Goal: Task Accomplishment & Management: Manage account settings

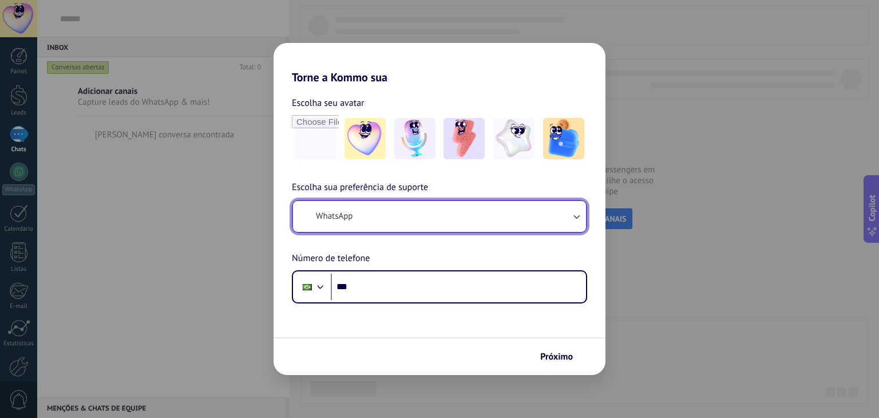
click at [491, 211] on button "WhatsApp" at bounding box center [439, 216] width 293 height 31
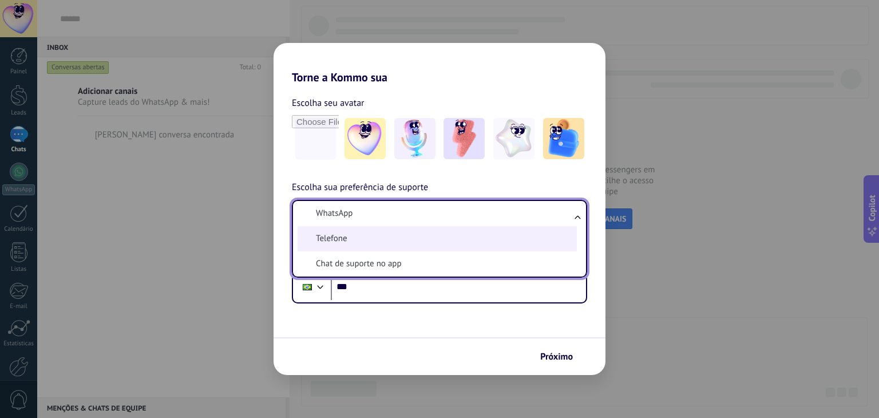
click at [465, 236] on li "Telefone" at bounding box center [437, 238] width 279 height 25
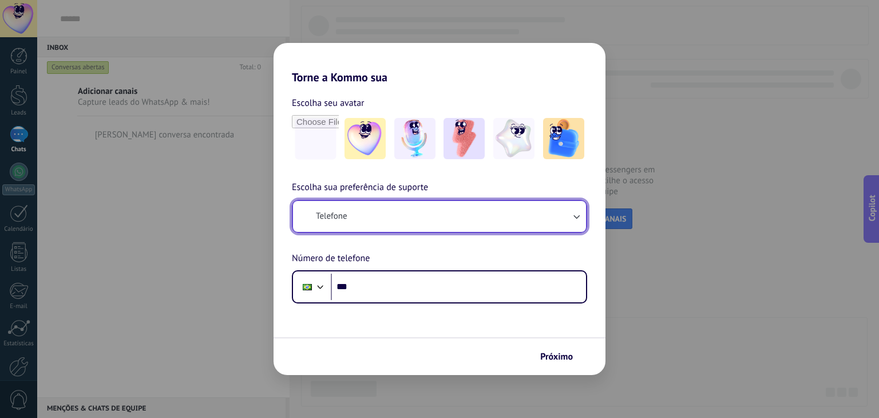
click at [463, 216] on button "Telefone" at bounding box center [439, 216] width 293 height 31
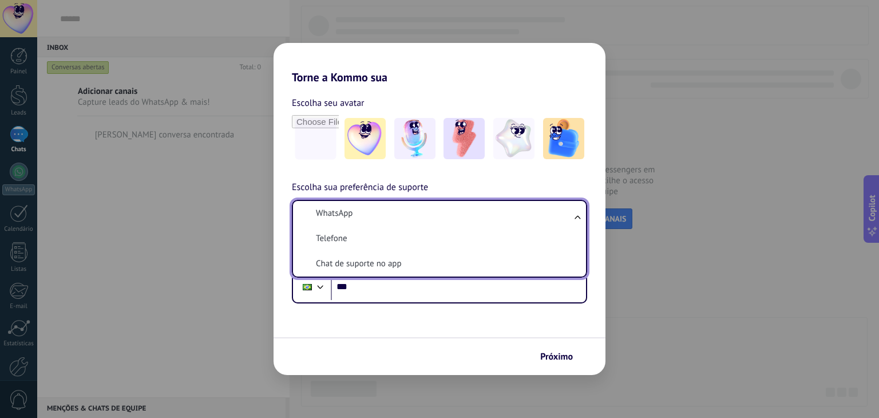
click at [461, 212] on li "WhatsApp" at bounding box center [437, 213] width 279 height 25
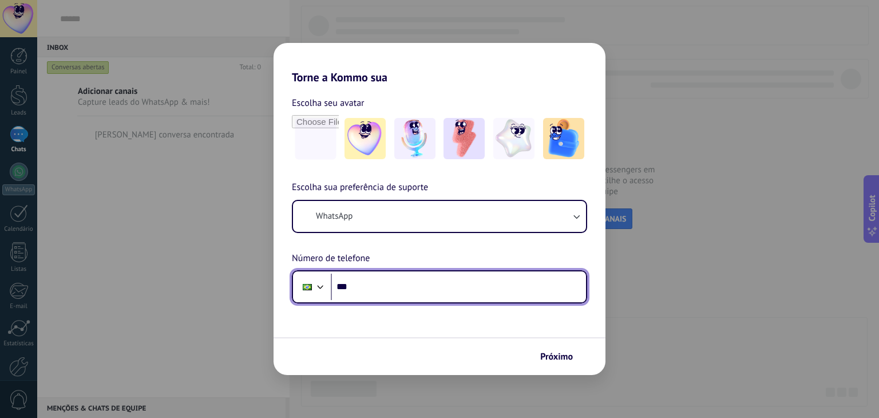
click at [469, 286] on input "***" at bounding box center [458, 287] width 255 height 26
type input "**********"
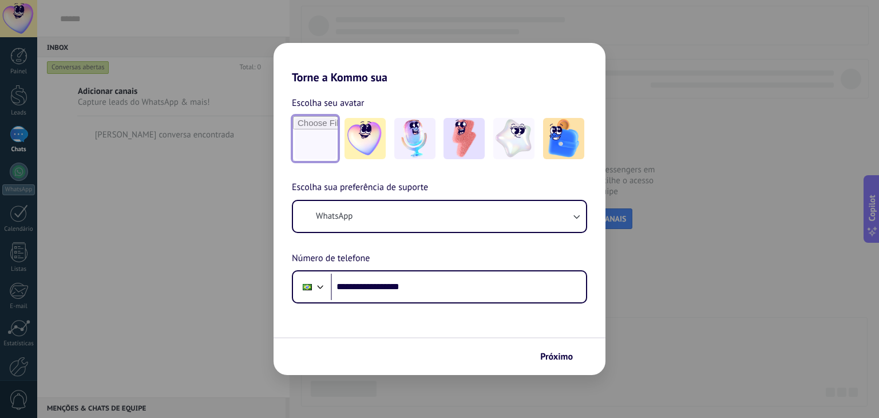
click at [321, 135] on input "file" at bounding box center [315, 138] width 45 height 45
click at [316, 137] on input "file" at bounding box center [315, 138] width 45 height 45
click at [417, 144] on img at bounding box center [414, 138] width 41 height 41
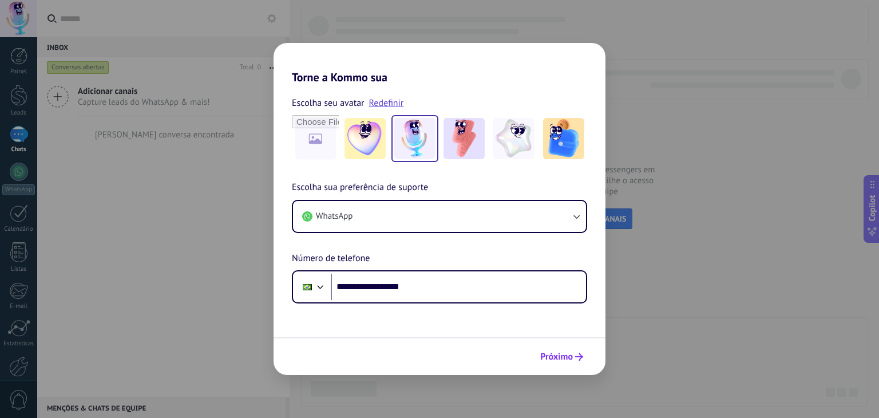
click at [555, 361] on span "Próximo" at bounding box center [556, 357] width 33 height 8
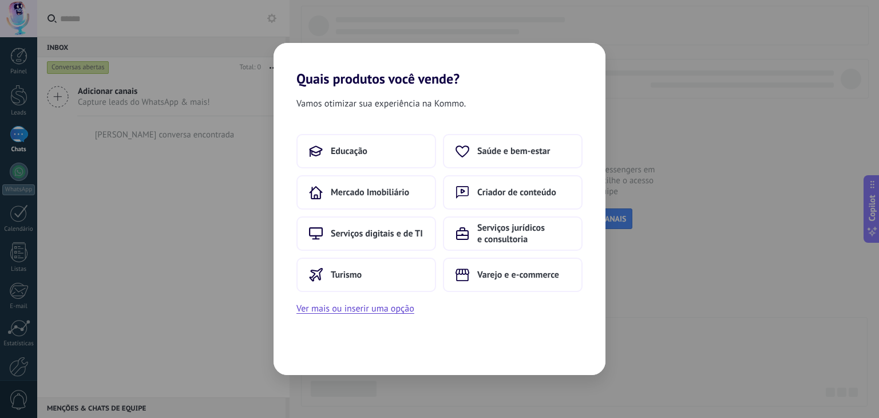
click at [409, 102] on span "Vamos otimizar sua experiência na Kommo." at bounding box center [381, 103] width 169 height 15
click at [409, 103] on span "Vamos otimizar sua experiência na Kommo." at bounding box center [381, 103] width 169 height 15
click at [408, 104] on span "Vamos otimizar sua experiência na Kommo." at bounding box center [381, 103] width 169 height 15
click at [490, 274] on span "Varejo e e-commerce" at bounding box center [518, 274] width 82 height 11
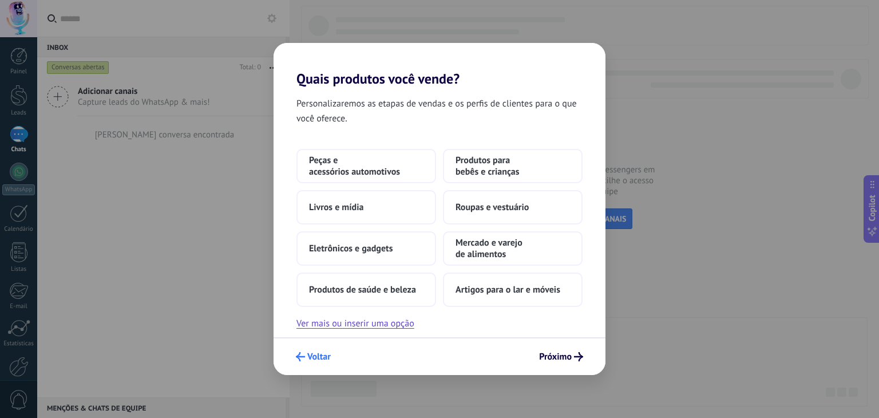
click at [321, 353] on span "Voltar" at bounding box center [318, 357] width 23 height 8
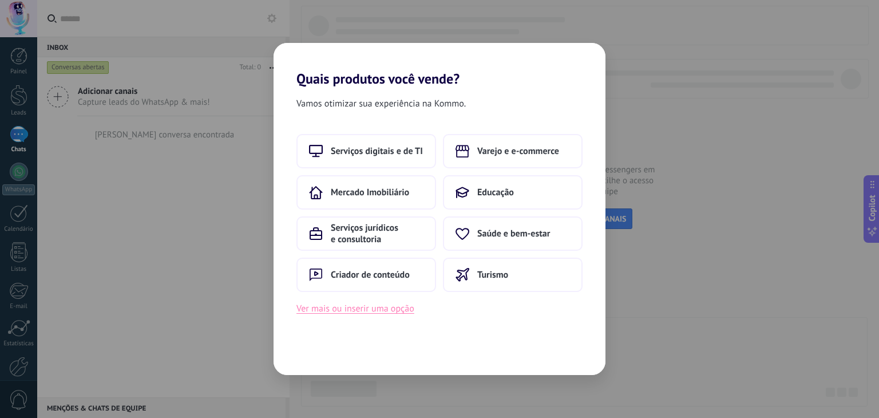
click at [331, 310] on button "Ver mais ou inserir uma opção" at bounding box center [356, 308] width 118 height 15
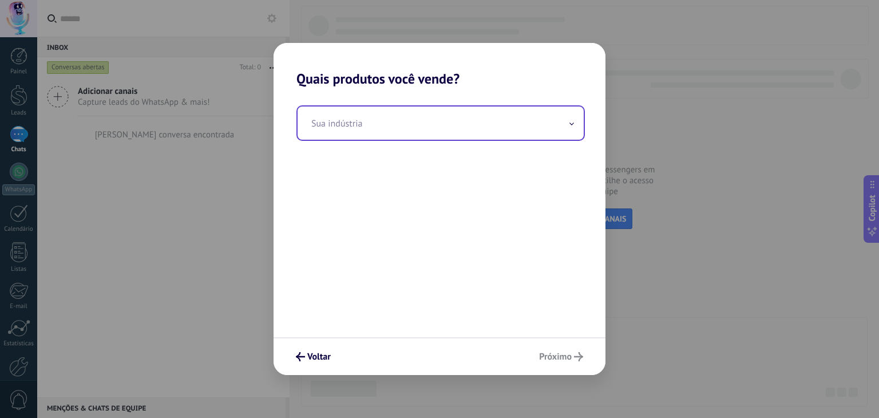
click at [355, 135] on input "text" at bounding box center [441, 122] width 286 height 33
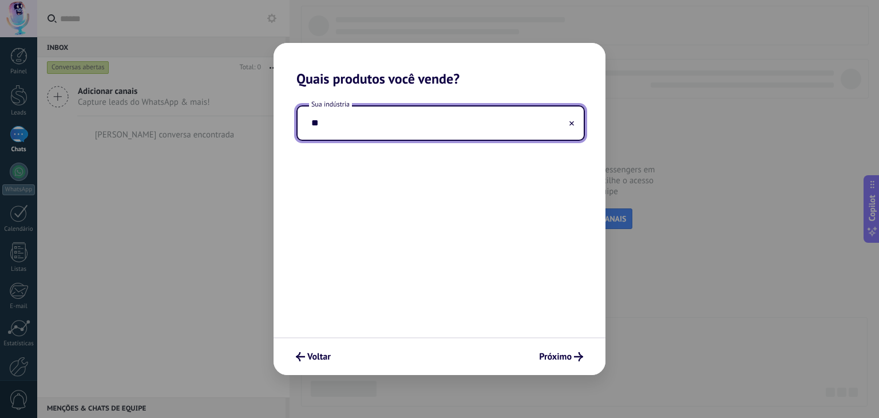
type input "*"
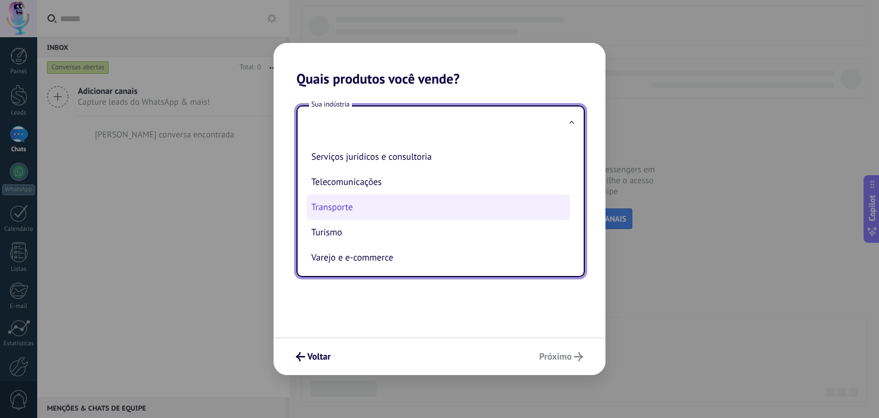
scroll to position [311, 0]
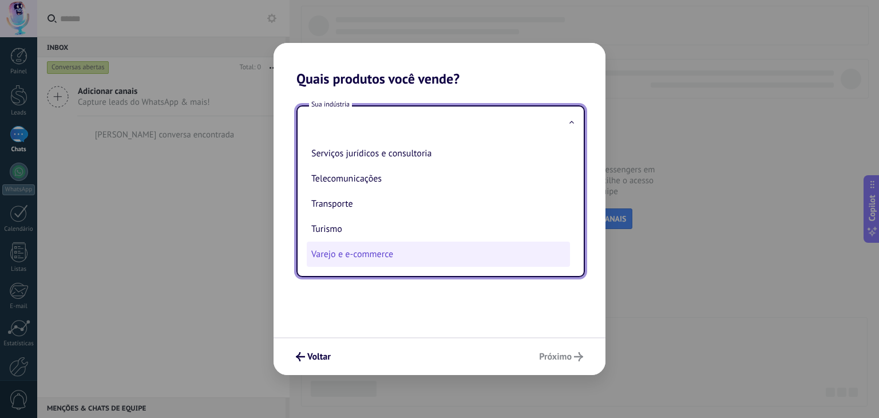
click at [357, 251] on li "Varejo e e-commerce" at bounding box center [438, 254] width 263 height 25
type input "**********"
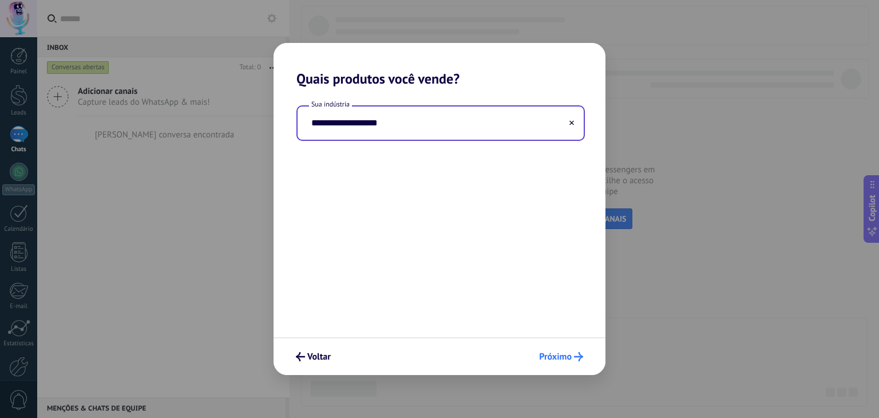
click at [583, 354] on button "Próximo" at bounding box center [561, 356] width 54 height 19
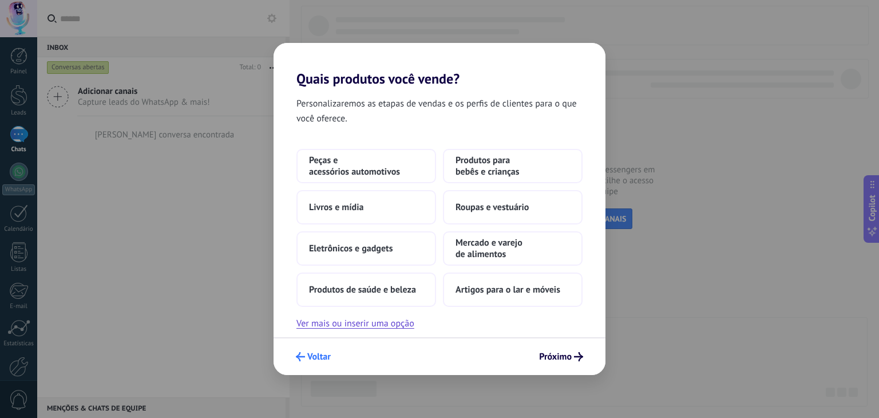
click at [323, 364] on button "Voltar" at bounding box center [313, 356] width 45 height 19
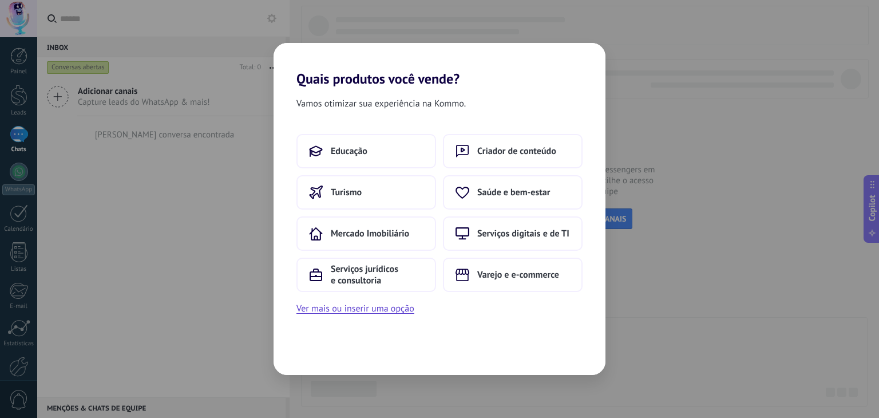
click at [291, 349] on div "Vamos otimizar sua experiência na Kommo. Educação Criador de conteúdo Turismo S…" at bounding box center [440, 231] width 332 height 288
click at [488, 282] on button "Varejo e e-commerce" at bounding box center [513, 275] width 140 height 34
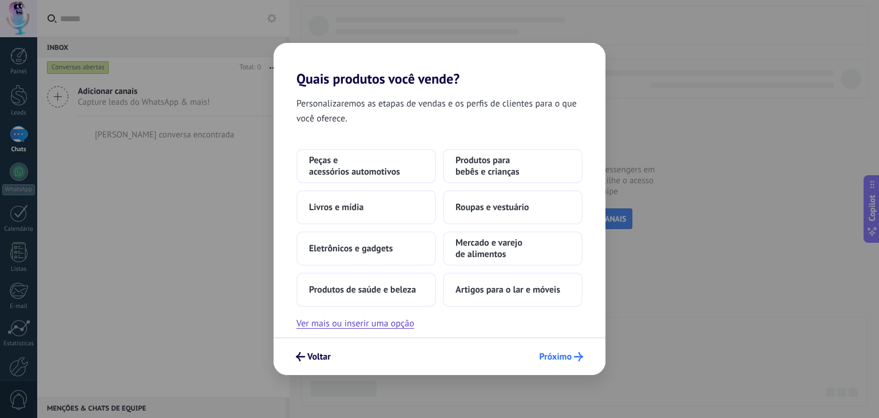
click at [548, 360] on span "Próximo" at bounding box center [555, 357] width 33 height 8
click at [564, 353] on span "Próximo" at bounding box center [555, 357] width 33 height 8
click at [563, 354] on span "Próximo" at bounding box center [555, 357] width 33 height 8
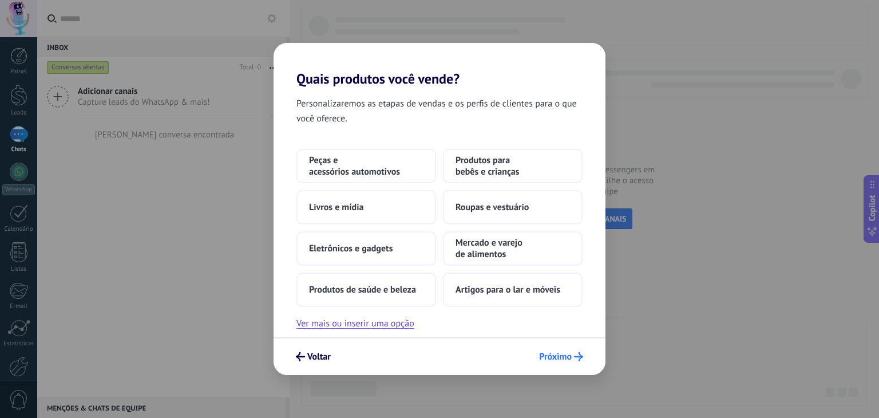
click at [562, 354] on span "Próximo" at bounding box center [555, 357] width 33 height 8
click at [561, 355] on span "Próximo" at bounding box center [555, 357] width 33 height 8
click at [556, 355] on span "Próximo" at bounding box center [555, 357] width 33 height 8
click at [552, 353] on span "Próximo" at bounding box center [555, 357] width 33 height 8
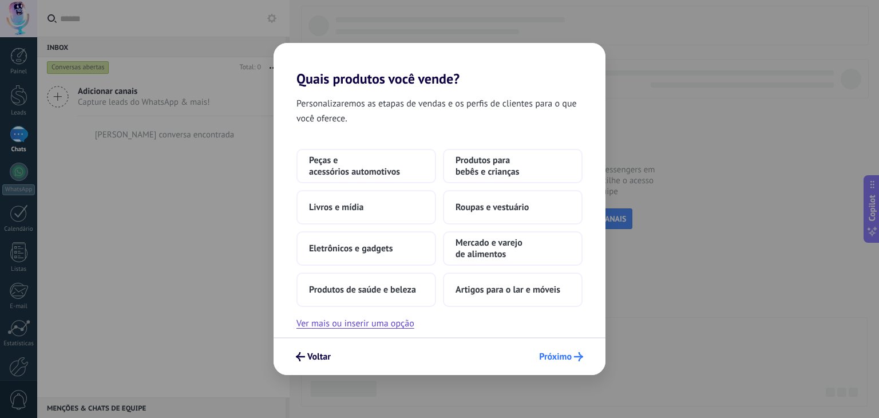
click at [551, 353] on span "Próximo" at bounding box center [555, 357] width 33 height 8
click at [399, 332] on div "Personalizaremos as etapas de vendas e os perfis de clientes para o que você of…" at bounding box center [440, 212] width 332 height 250
click at [399, 325] on button "Ver mais ou inserir uma opção" at bounding box center [356, 323] width 118 height 15
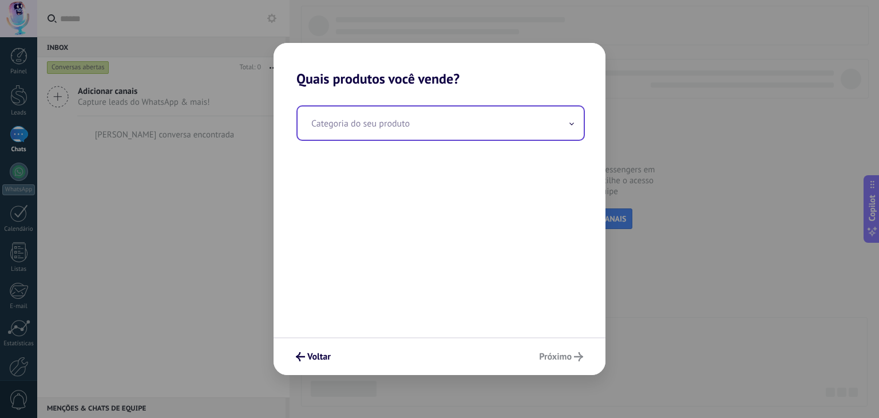
click at [436, 140] on div "Categoria do seu produto" at bounding box center [441, 122] width 289 height 35
click at [437, 129] on input "text" at bounding box center [441, 122] width 286 height 33
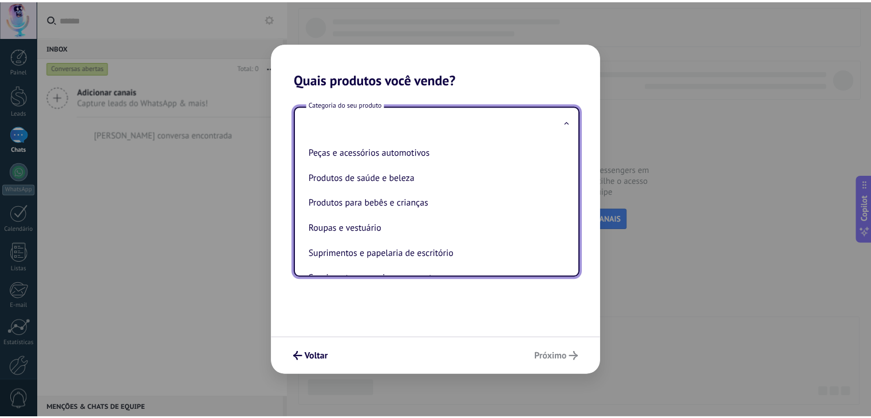
scroll to position [259, 0]
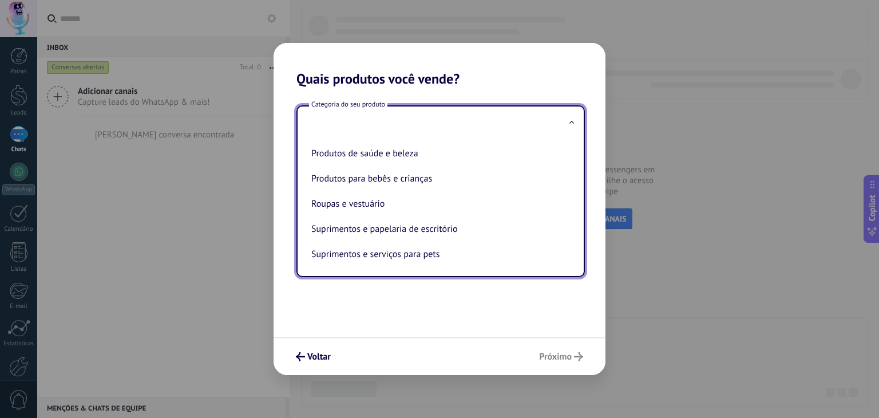
click at [428, 153] on li "Produtos de saúde e beleza" at bounding box center [438, 153] width 263 height 25
type input "**********"
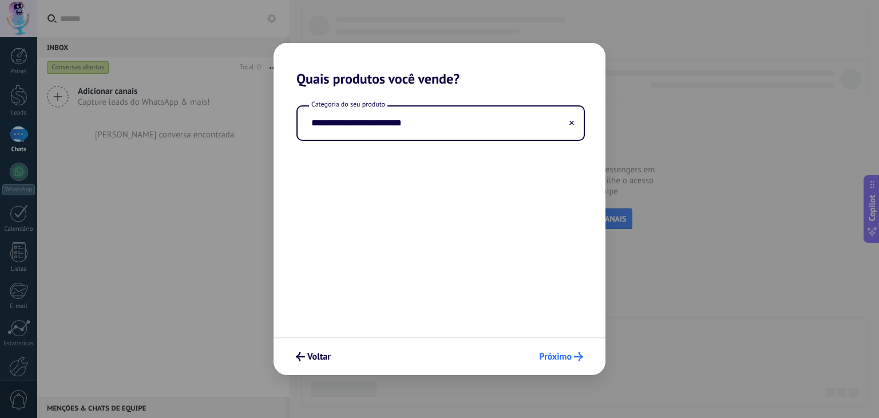
click at [556, 357] on span "Próximo" at bounding box center [555, 357] width 33 height 8
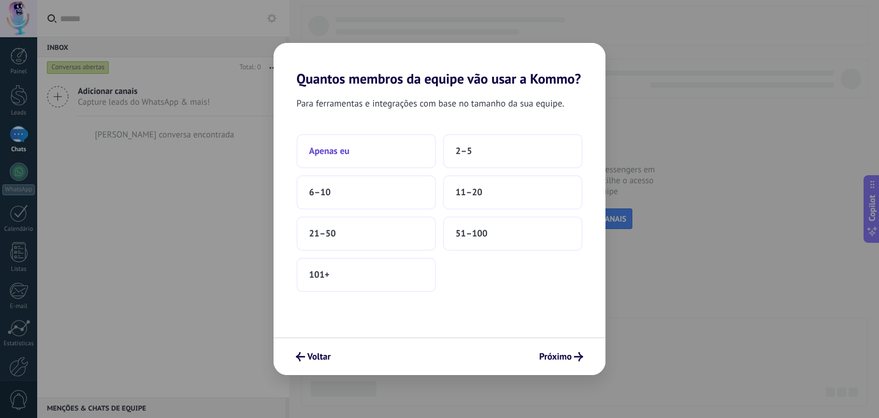
click at [378, 143] on button "Apenas eu" at bounding box center [367, 151] width 140 height 34
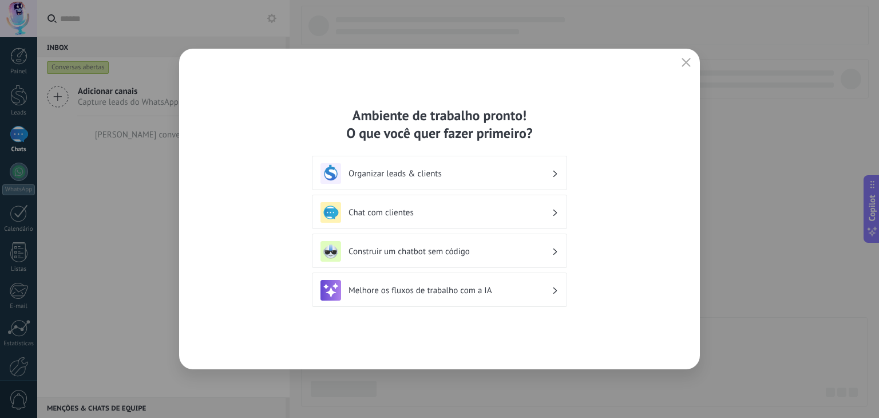
click at [457, 177] on h3 "Organizar leads & clients" at bounding box center [450, 173] width 203 height 11
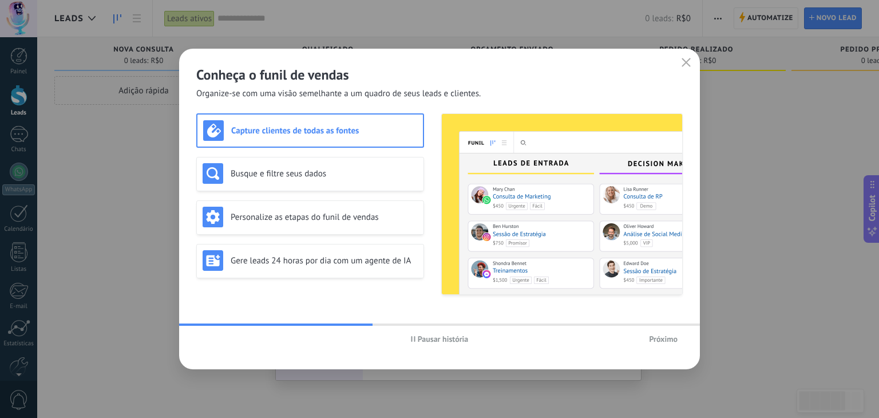
click at [450, 343] on span "Pausar história" at bounding box center [443, 339] width 51 height 8
click at [307, 175] on h3 "Busque e filtre seus dados" at bounding box center [324, 173] width 187 height 11
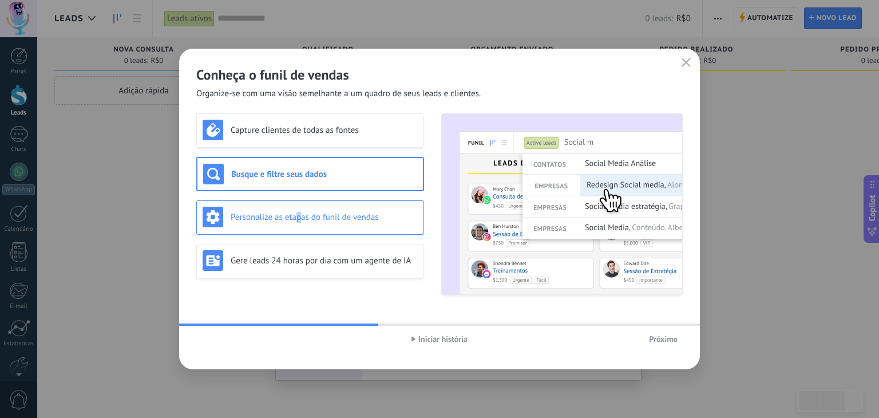
click at [298, 228] on div "Personalize as etapas do funil de vendas" at bounding box center [310, 217] width 228 height 34
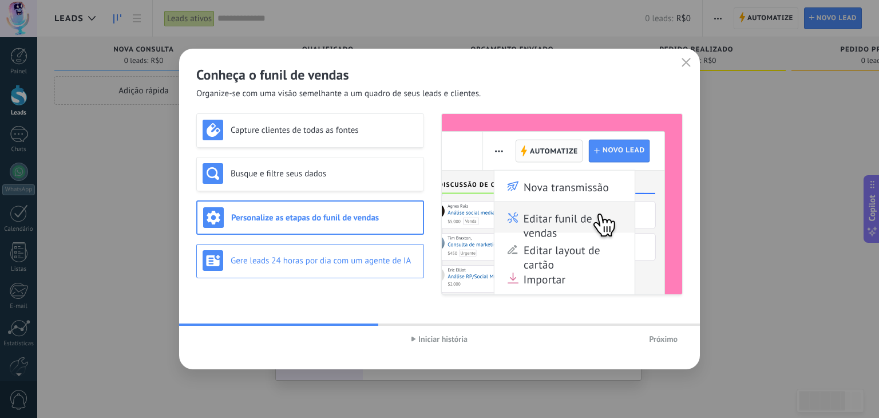
click at [294, 260] on h3 "Gere leads 24 horas por dia com um agente de IA" at bounding box center [324, 260] width 187 height 11
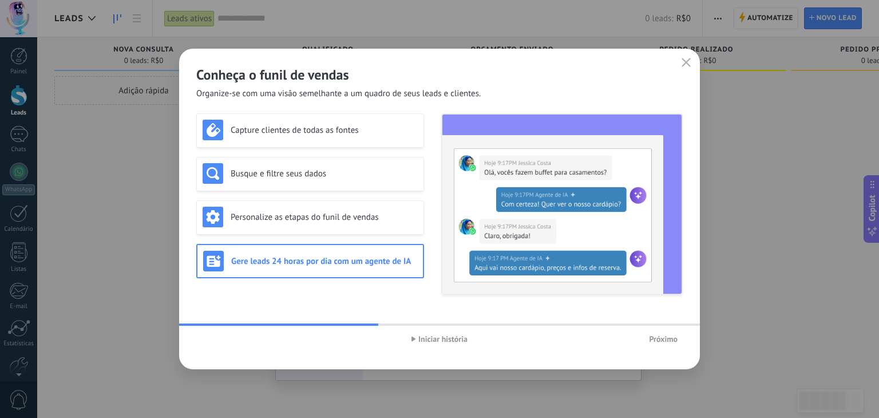
click at [427, 335] on span "Iniciar história" at bounding box center [442, 339] width 49 height 8
click at [657, 341] on span "Próximo" at bounding box center [663, 339] width 29 height 8
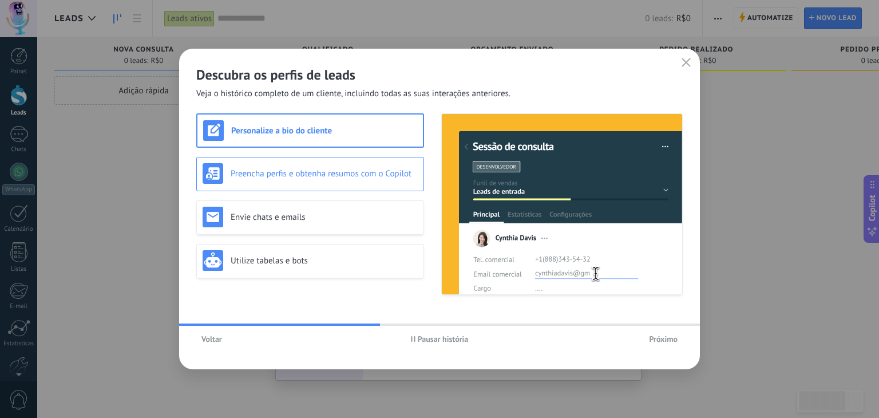
click at [354, 188] on div "Preencha perfis e obtenha resumos com o Copilot" at bounding box center [310, 174] width 228 height 34
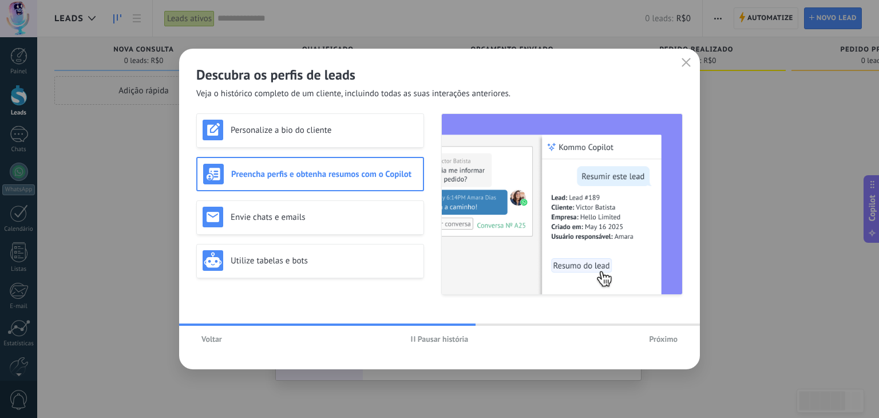
click at [428, 342] on span "Pausar história" at bounding box center [443, 339] width 51 height 8
click at [385, 212] on h3 "Envie chats e emails" at bounding box center [324, 217] width 187 height 11
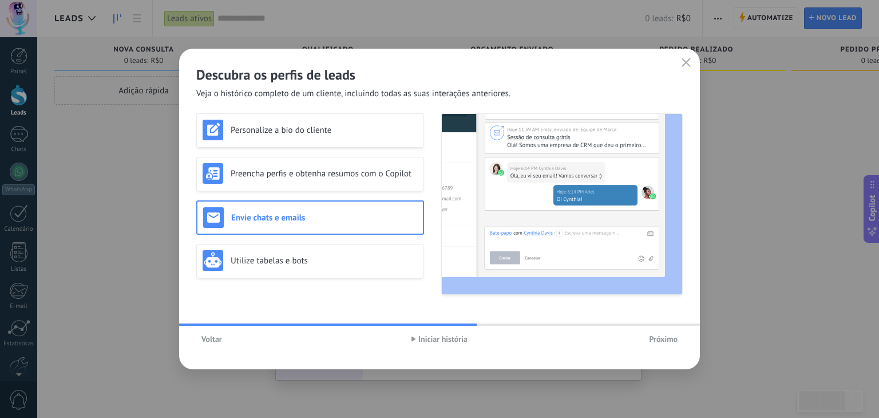
click at [447, 342] on span "Iniciar história" at bounding box center [442, 339] width 49 height 8
click at [301, 242] on div "Personalize a bio do cliente Preencha perfis e obtenha resumos com o Copilot En…" at bounding box center [310, 203] width 228 height 181
click at [309, 252] on div "Utilize tabelas e bots" at bounding box center [310, 260] width 215 height 21
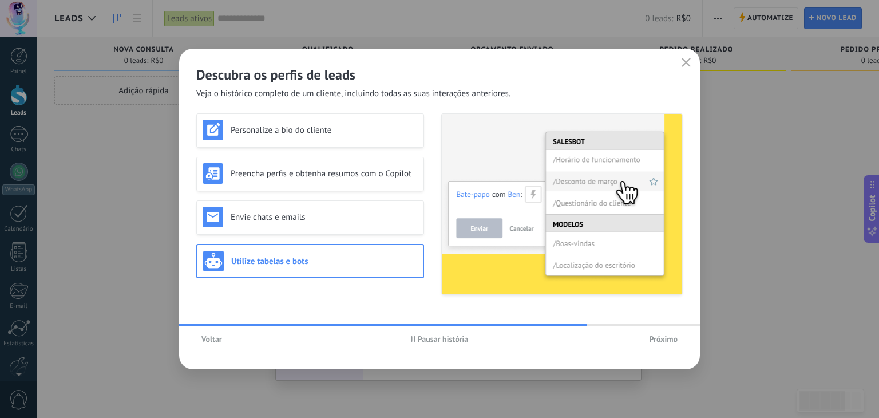
click at [649, 335] on button "Próximo" at bounding box center [663, 338] width 39 height 17
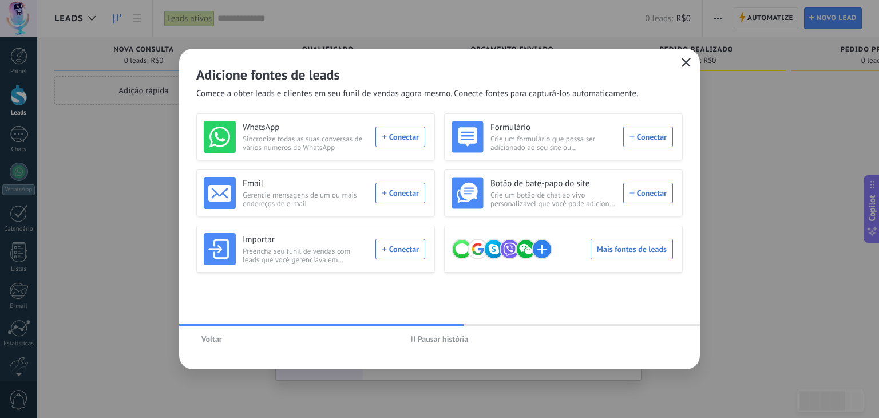
click at [693, 65] on button "button" at bounding box center [686, 63] width 15 height 16
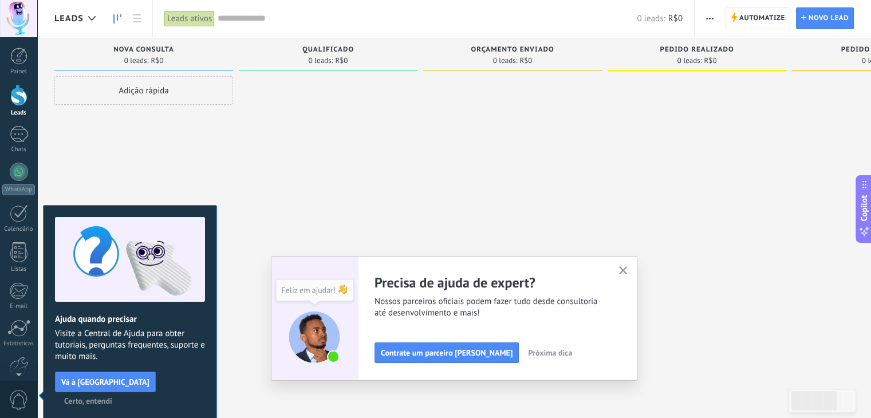
click at [627, 272] on icon "button" at bounding box center [623, 270] width 9 height 9
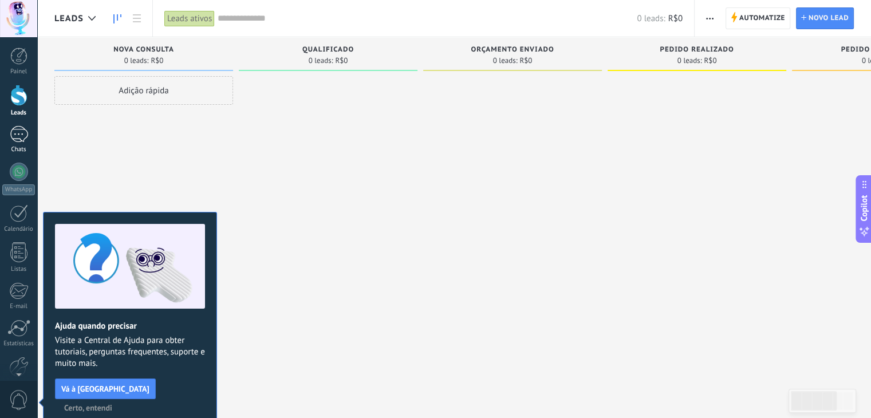
click at [13, 144] on link "Chats" at bounding box center [18, 139] width 37 height 27
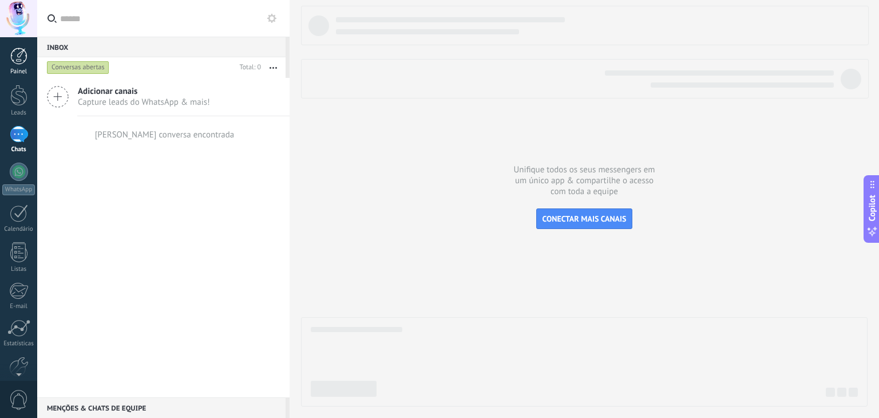
click at [4, 63] on link "Painel" at bounding box center [18, 62] width 37 height 28
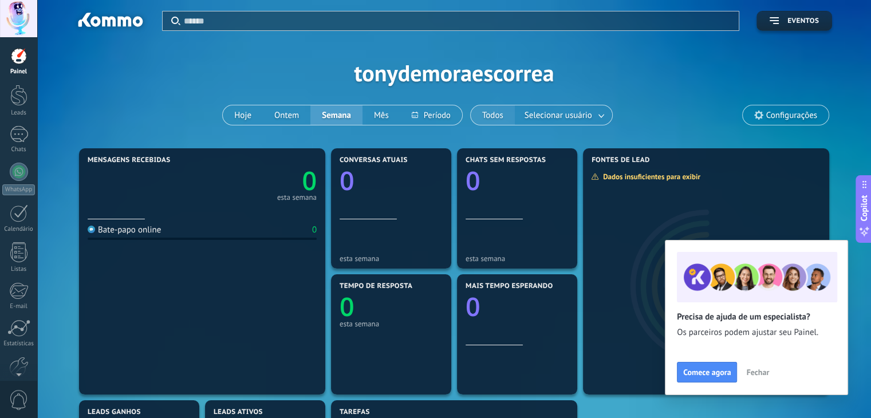
click at [481, 108] on button "Todos" at bounding box center [493, 114] width 44 height 19
click at [463, 74] on div "Aplicar Eventos tonydemoraescorrea Hoje Ontem Semana Mês Todos Selecionar usuár…" at bounding box center [453, 72] width 799 height 145
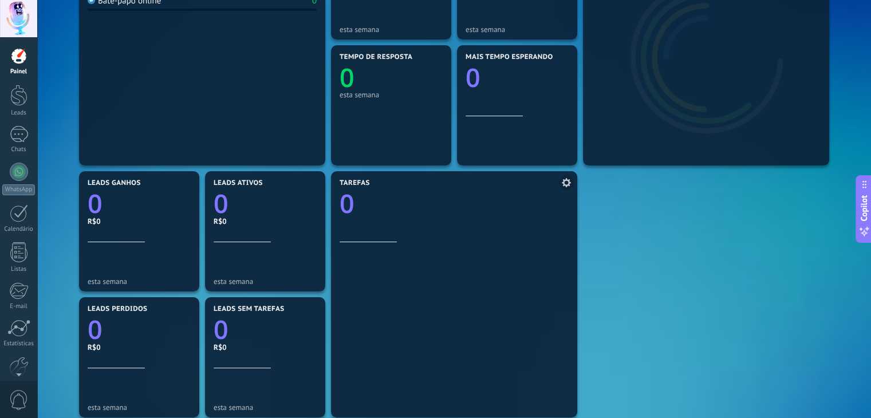
scroll to position [392, 0]
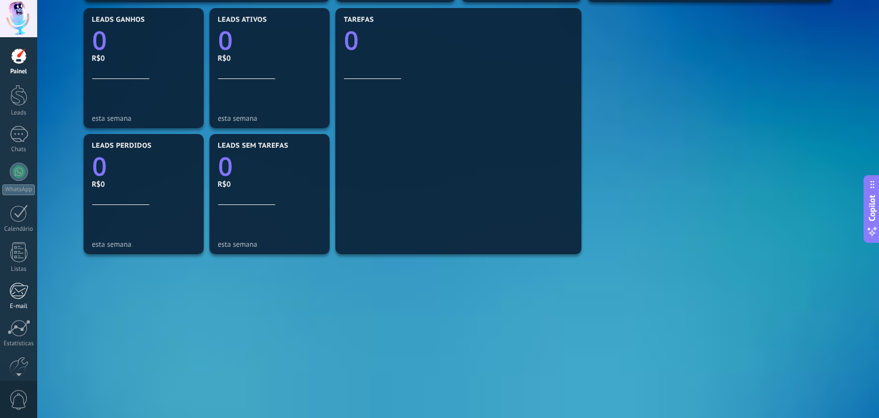
click at [9, 290] on div at bounding box center [18, 290] width 19 height 17
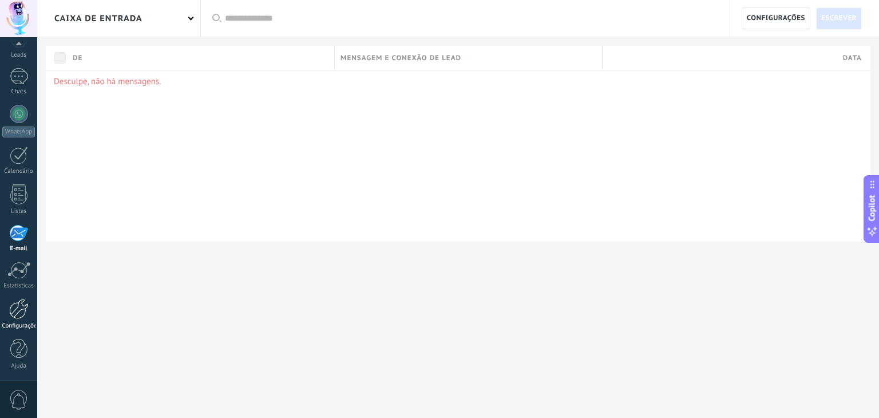
click at [13, 307] on div at bounding box center [18, 309] width 19 height 20
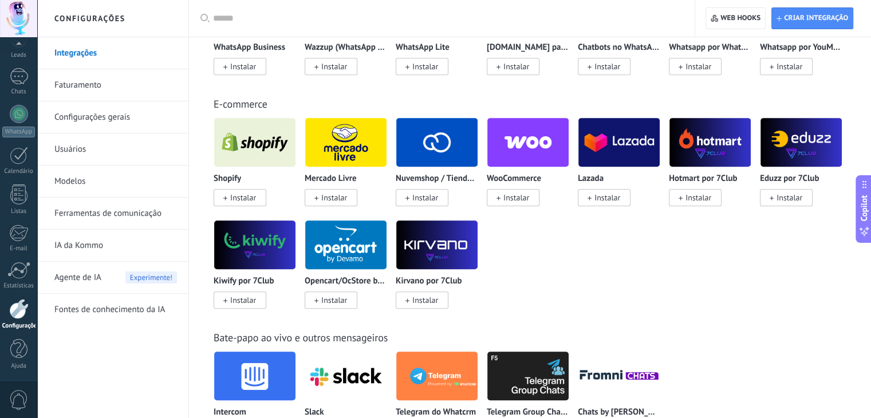
scroll to position [572, 0]
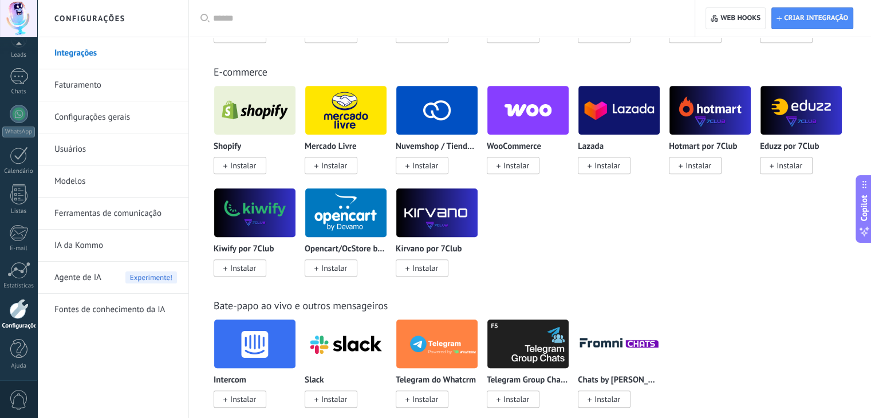
click at [255, 116] on img at bounding box center [254, 110] width 81 height 56
click at [89, 85] on link "Faturamento" at bounding box center [115, 85] width 123 height 32
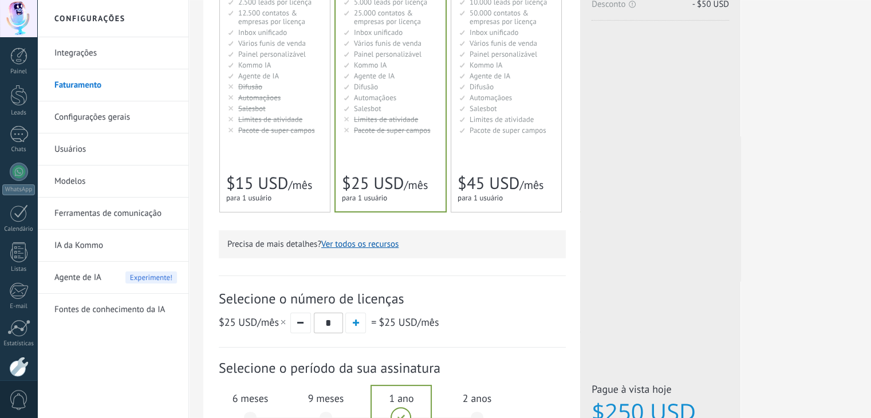
scroll to position [359, 0]
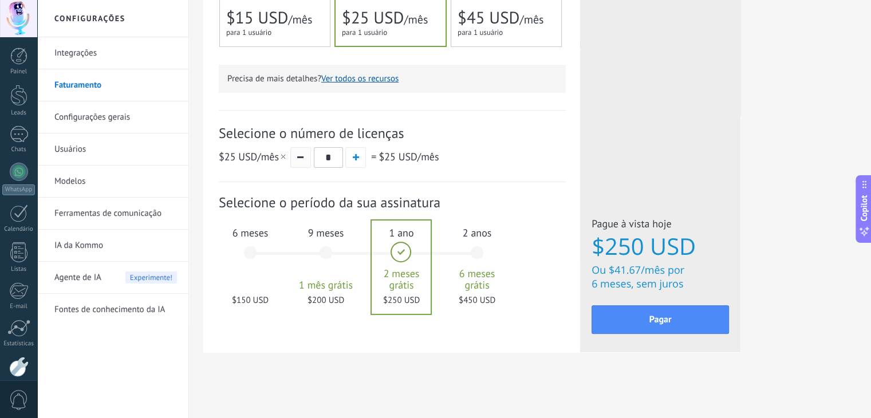
click at [293, 155] on button "button" at bounding box center [300, 157] width 21 height 21
click at [294, 156] on button "button" at bounding box center [300, 157] width 21 height 21
click at [295, 156] on button "button" at bounding box center [300, 157] width 21 height 21
click at [356, 161] on button "button" at bounding box center [355, 157] width 21 height 21
click at [304, 152] on button "button" at bounding box center [300, 157] width 21 height 21
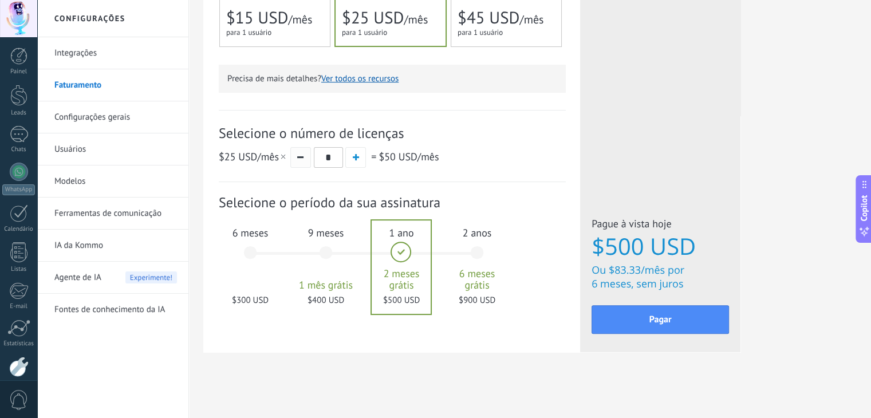
type input "*"
click at [490, 161] on div "$25 USD /mês * = $25 USD /mês" at bounding box center [392, 157] width 347 height 21
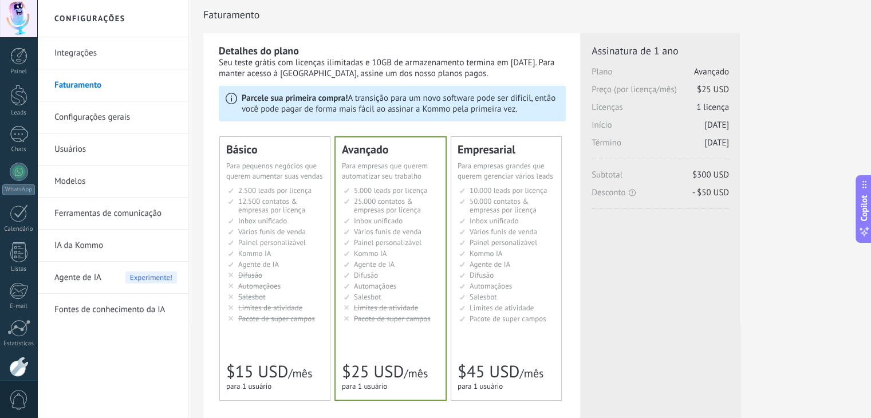
scroll to position [0, 0]
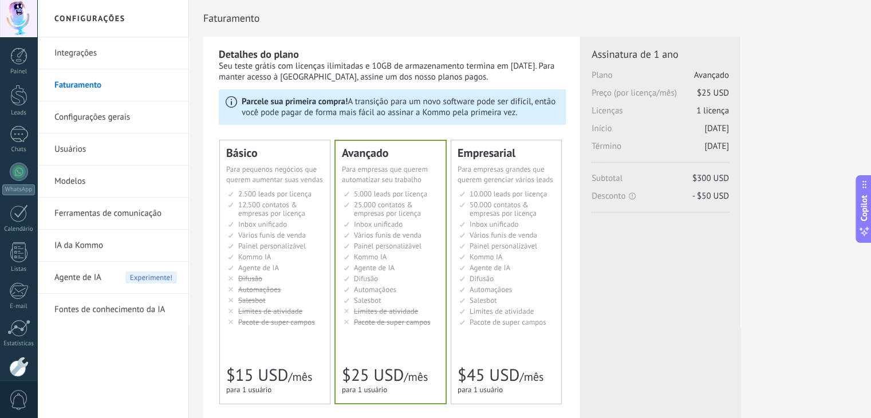
click at [141, 127] on link "Configurações gerais" at bounding box center [115, 117] width 123 height 32
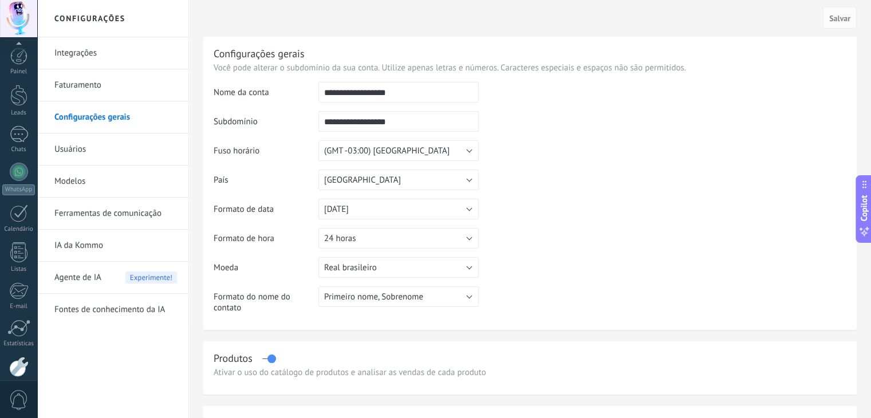
scroll to position [58, 0]
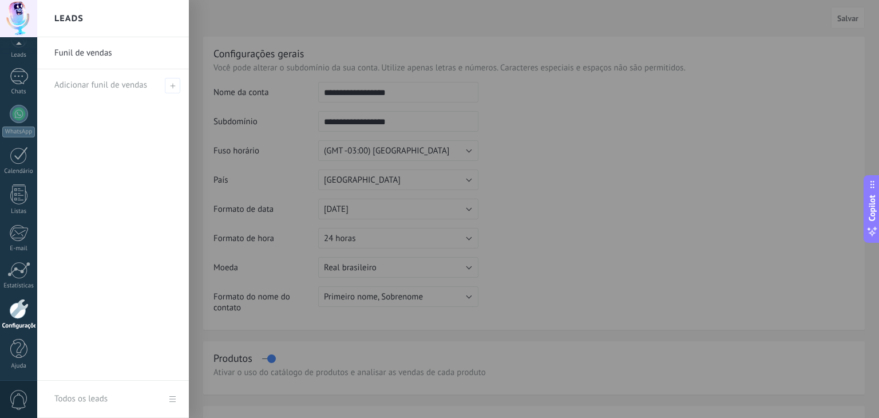
drag, startPoint x: 407, startPoint y: 97, endPoint x: 381, endPoint y: 96, distance: 25.8
click at [381, 96] on body ".abccls-1,.abccls-2{fill-rule:evenodd}.abccls-2{fill:#fff} .abfcls-1{fill:none}…" at bounding box center [439, 209] width 879 height 418
click at [409, 93] on div at bounding box center [476, 209] width 879 height 418
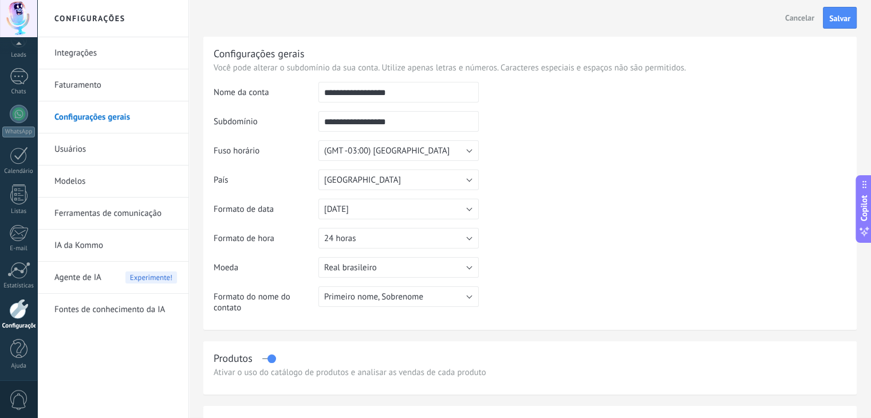
click at [401, 97] on input "**********" at bounding box center [398, 92] width 160 height 21
type input "*"
type input "********"
click at [721, 184] on td at bounding box center [663, 140] width 368 height 117
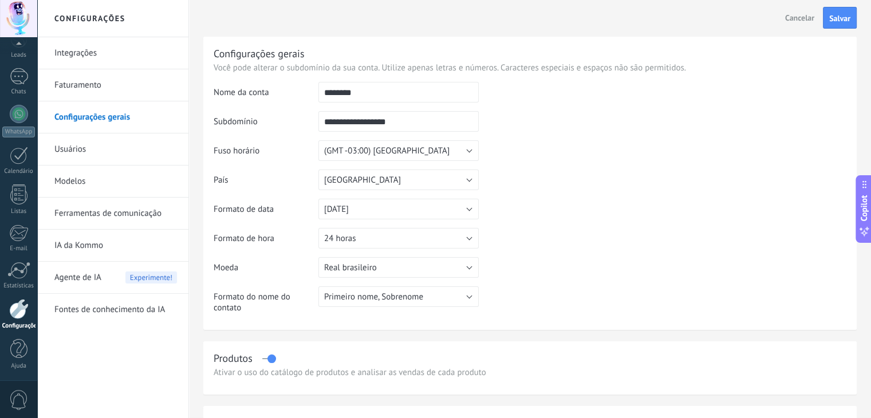
drag, startPoint x: 426, startPoint y: 120, endPoint x: 384, endPoint y: 120, distance: 42.4
click at [384, 120] on input "**********" at bounding box center [398, 121] width 160 height 21
drag, startPoint x: 351, startPoint y: 124, endPoint x: 323, endPoint y: 125, distance: 27.5
click at [323, 125] on input "**********" at bounding box center [398, 121] width 160 height 21
click at [410, 124] on input "**********" at bounding box center [398, 121] width 160 height 21
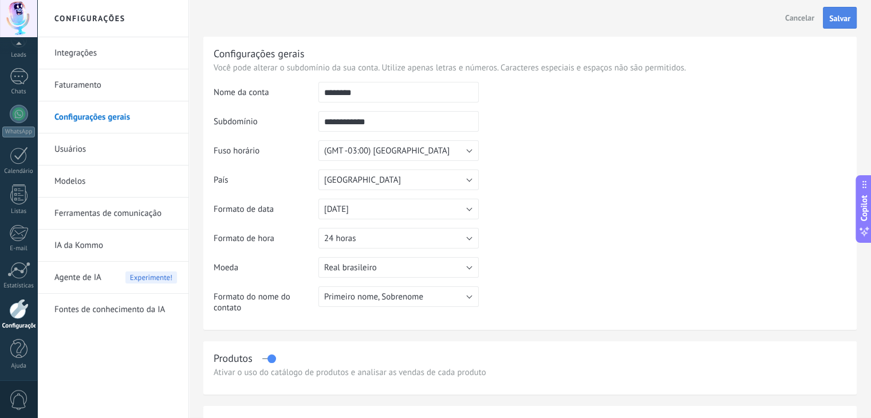
type input "**********"
click at [851, 21] on button "Salvar" at bounding box center [840, 18] width 34 height 22
